Goal: Check status

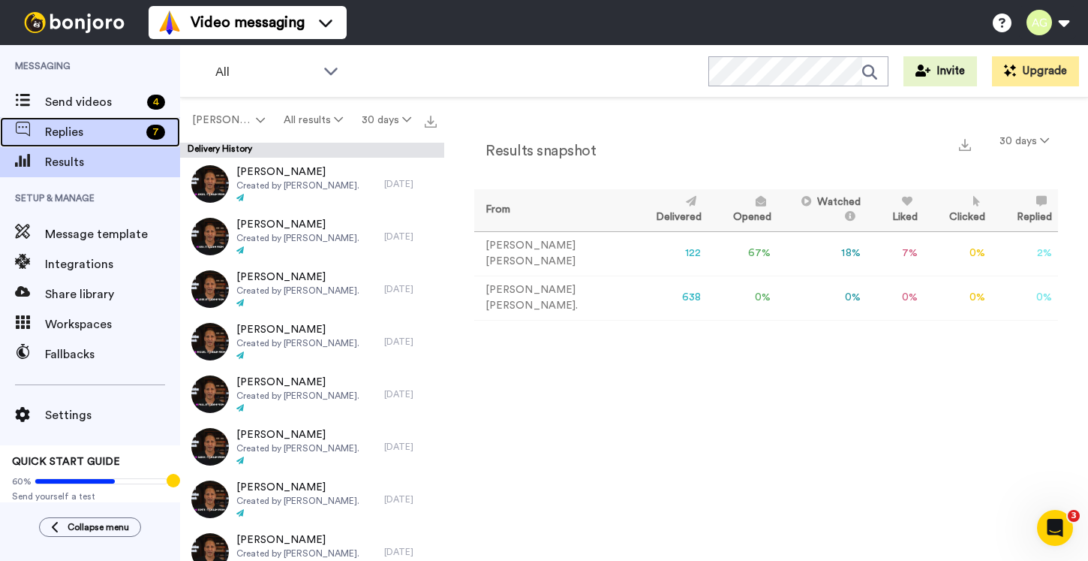
click at [80, 135] on span "Replies" at bounding box center [92, 132] width 95 height 18
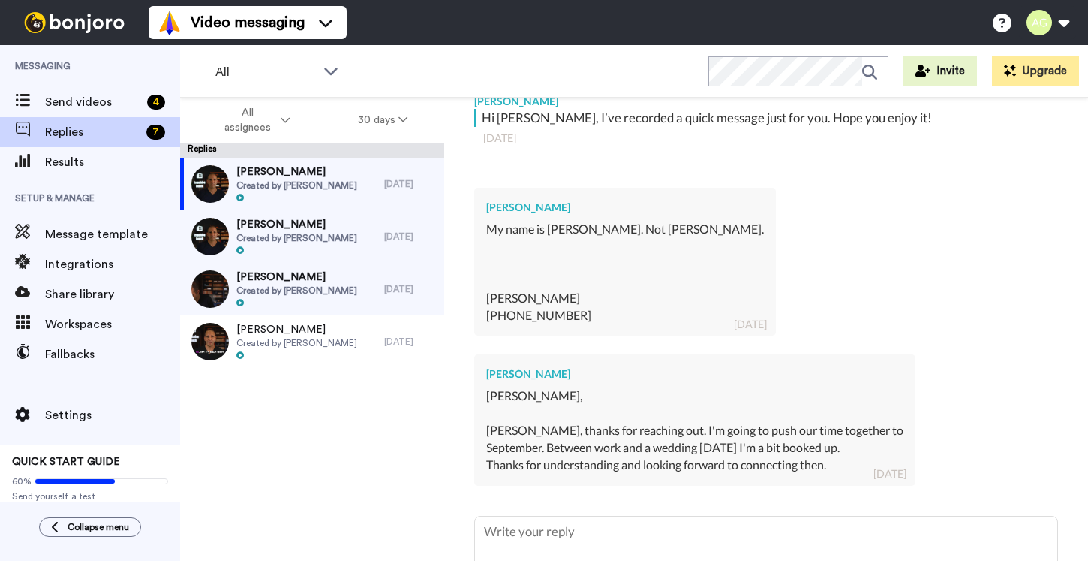
scroll to position [379, 0]
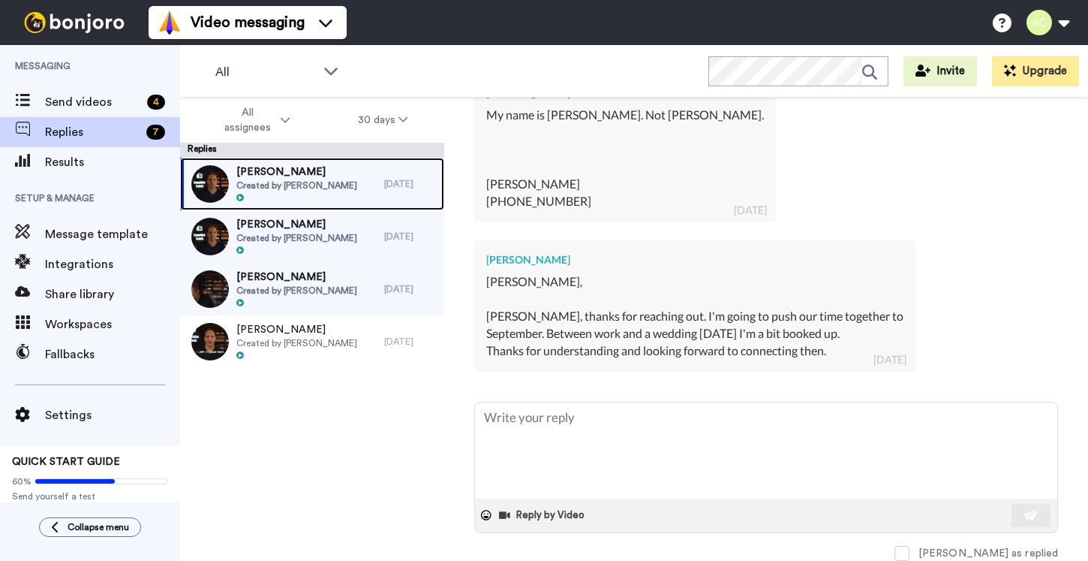
click at [365, 198] on div "John Eason Created by Adam Goldman" at bounding box center [282, 184] width 204 height 53
click at [271, 184] on span "Created by Adam Goldman" at bounding box center [296, 185] width 121 height 12
type textarea "x"
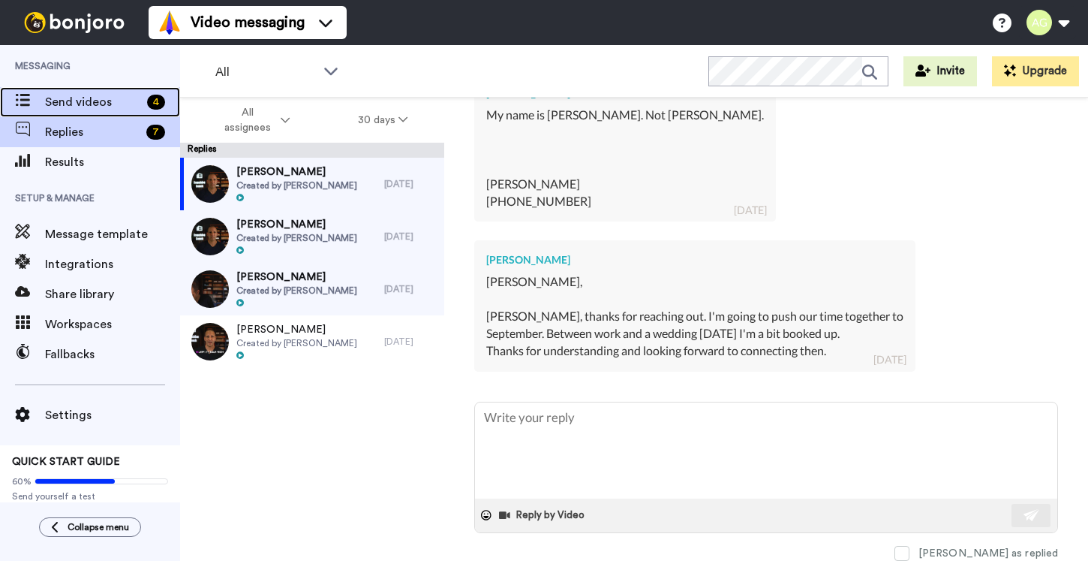
click at [98, 107] on span "Send videos" at bounding box center [93, 102] width 96 height 18
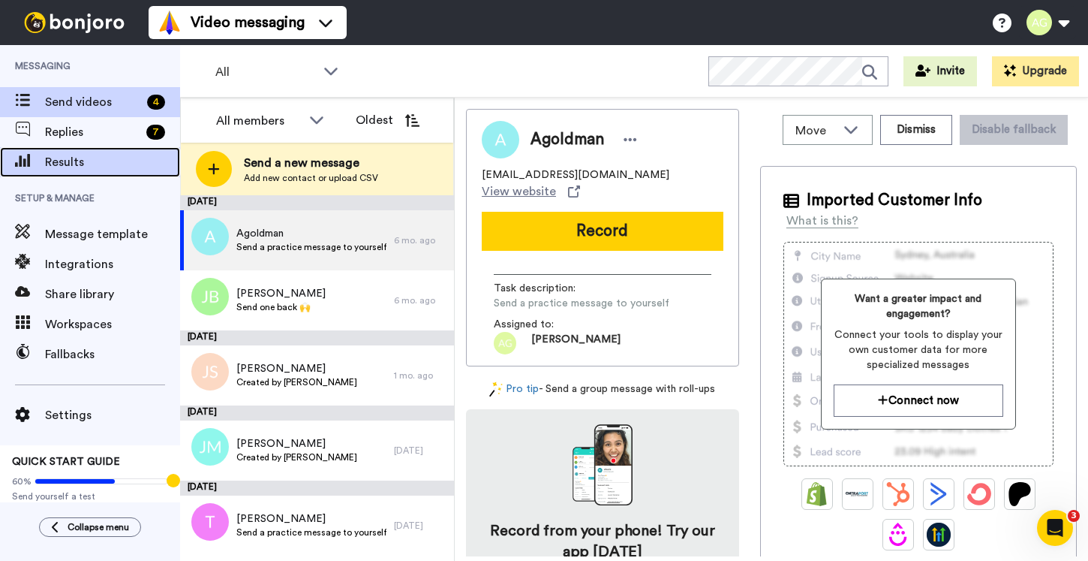
click at [65, 161] on span "Results" at bounding box center [112, 162] width 135 height 18
